Goal: Task Accomplishment & Management: Use online tool/utility

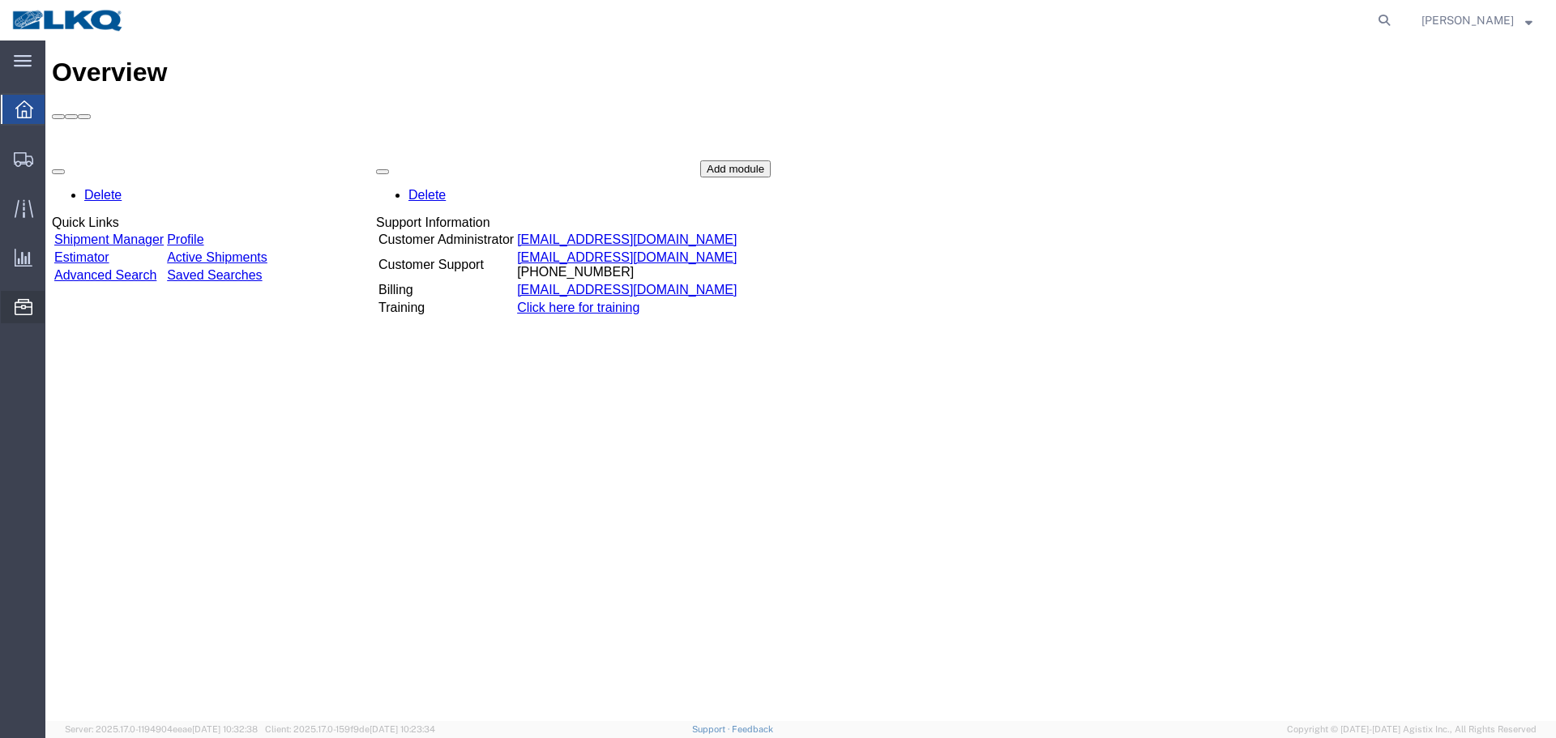
click at [0, 0] on span "Location Appointment" at bounding box center [0, 0] width 0 height 0
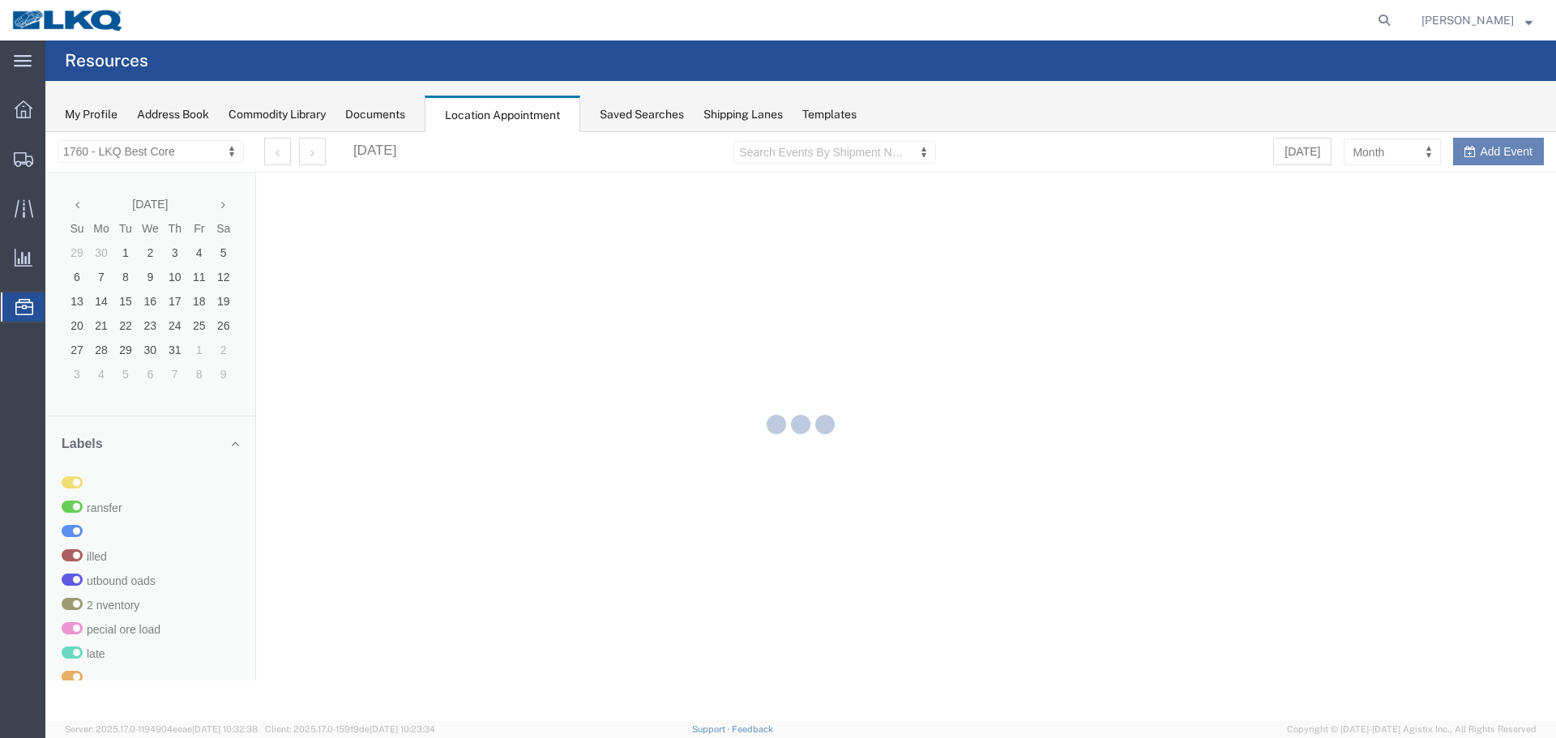
select select "27634"
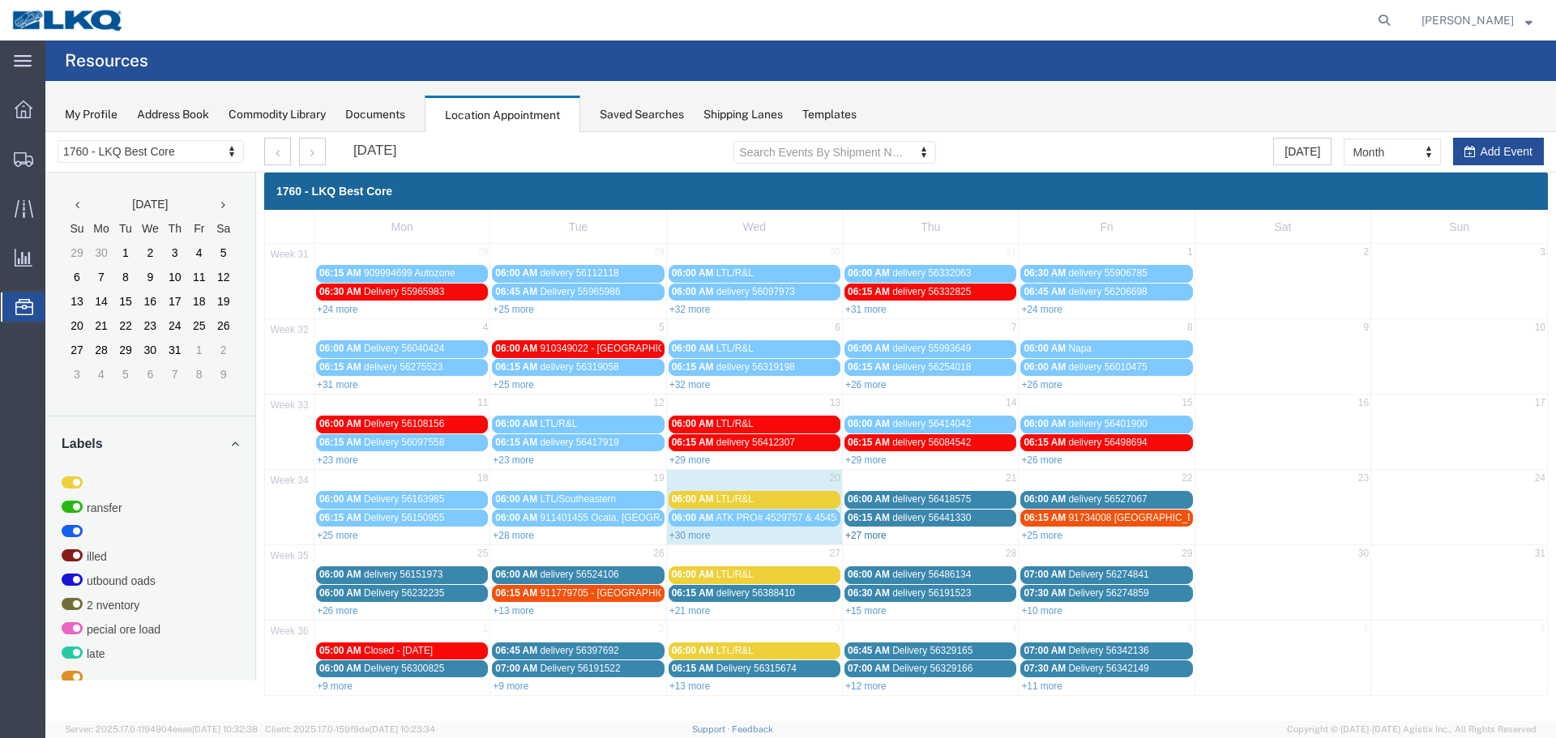
click at [875, 536] on link "+27 more" at bounding box center [865, 535] width 41 height 11
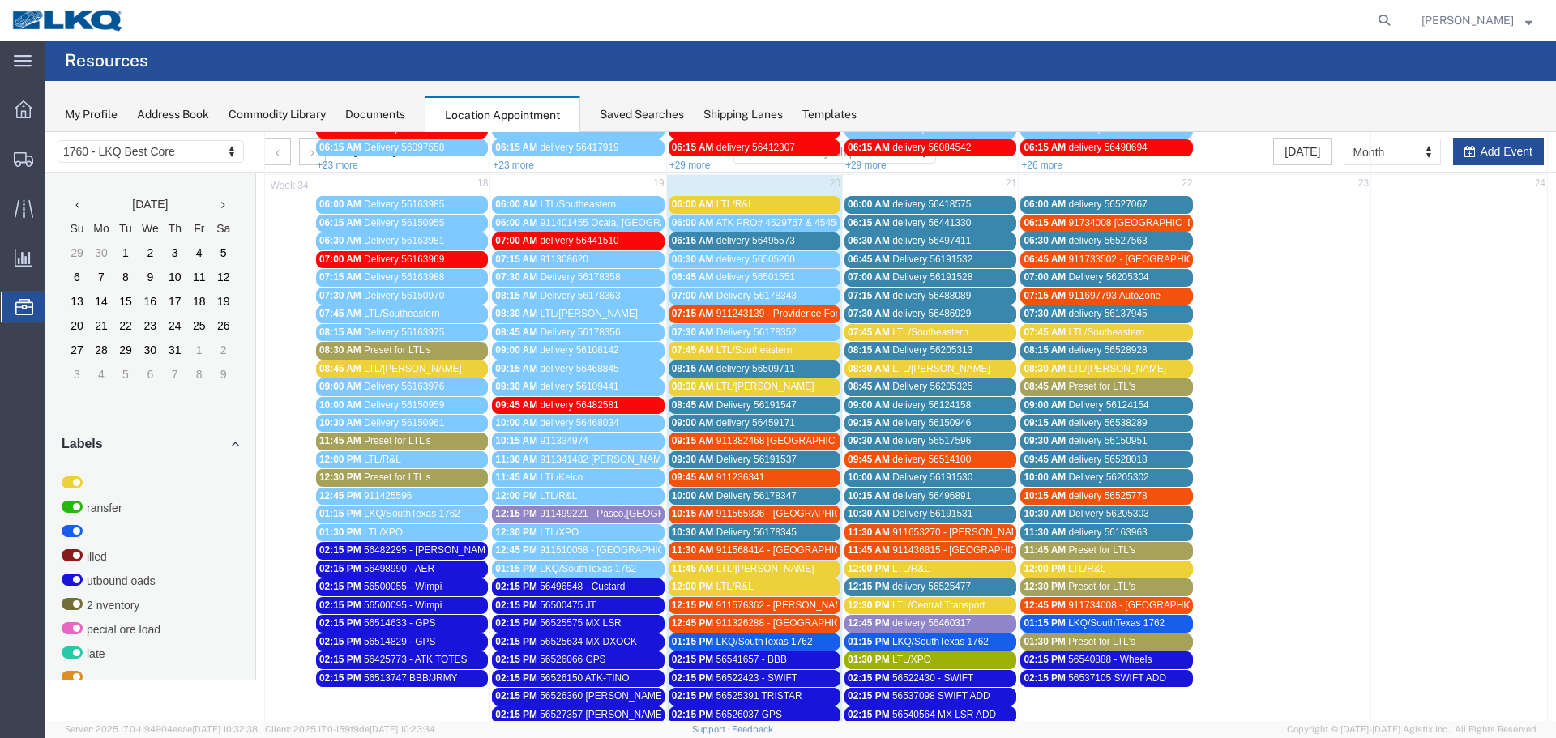
scroll to position [324, 0]
